Goal: Task Accomplishment & Management: Manage account settings

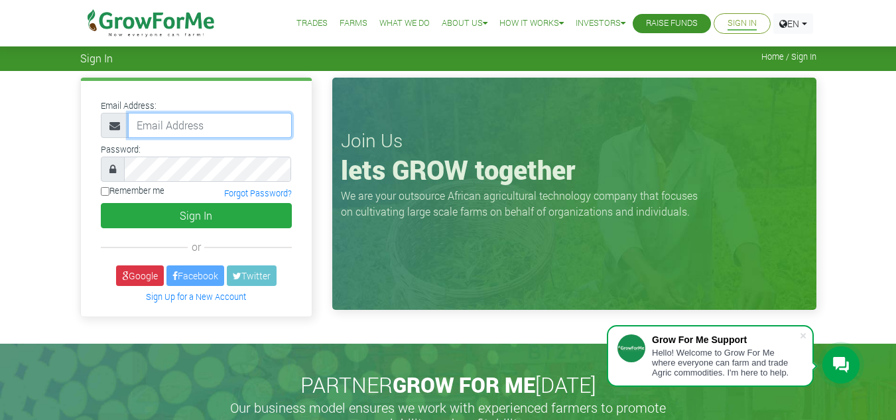
click at [183, 125] on input "email" at bounding box center [210, 125] width 164 height 25
type input "linda@growforme.com"
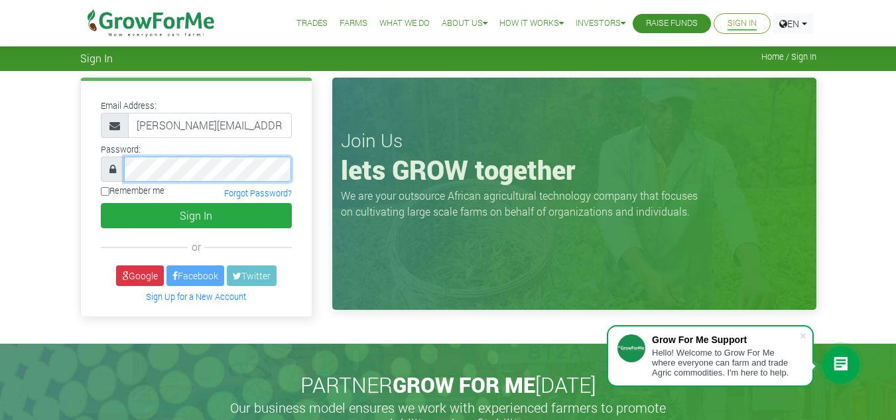
click at [101, 190] on button "Sign In" at bounding box center [196, 215] width 191 height 25
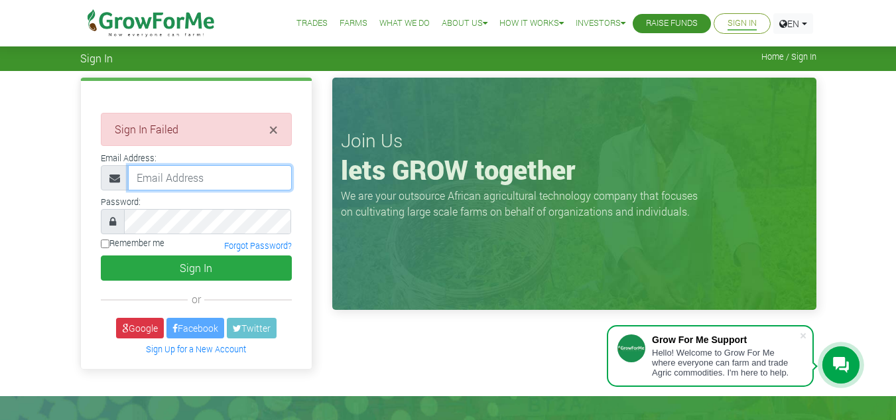
drag, startPoint x: 0, startPoint y: 0, endPoint x: 186, endPoint y: 168, distance: 250.6
click at [186, 168] on input "email" at bounding box center [210, 177] width 164 height 25
type input "linda@growforme.com"
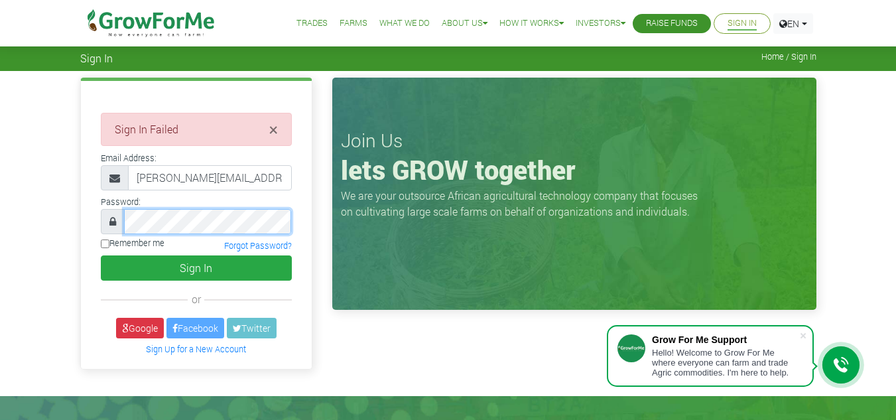
click at [101, 255] on button "Sign In" at bounding box center [196, 267] width 191 height 25
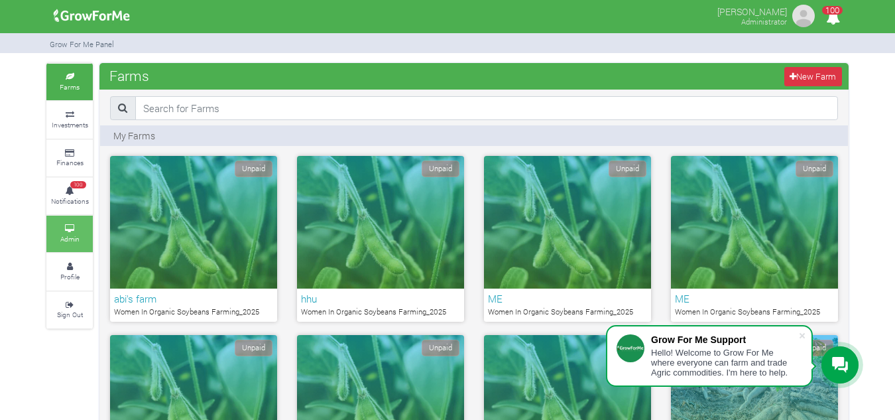
click at [66, 240] on small "Admin" at bounding box center [69, 238] width 19 height 9
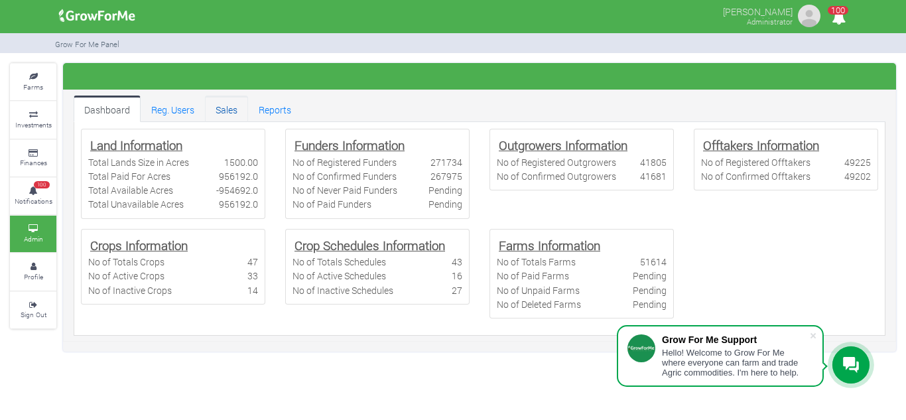
click at [221, 112] on link "Sales" at bounding box center [226, 108] width 43 height 27
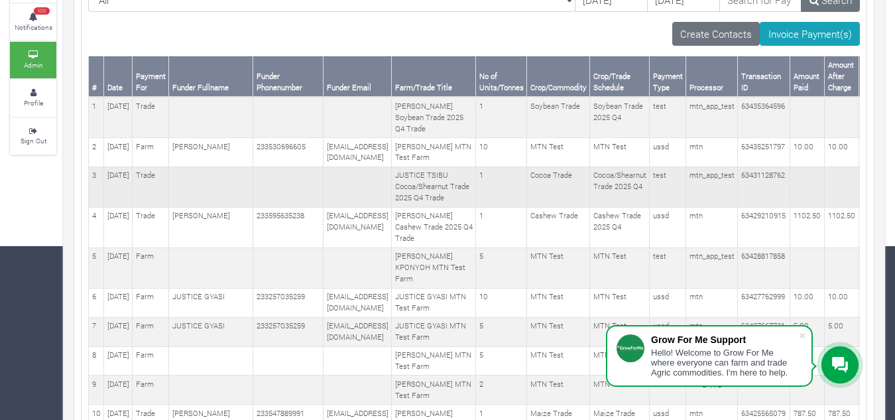
scroll to position [172, 0]
